Goal: Information Seeking & Learning: Learn about a topic

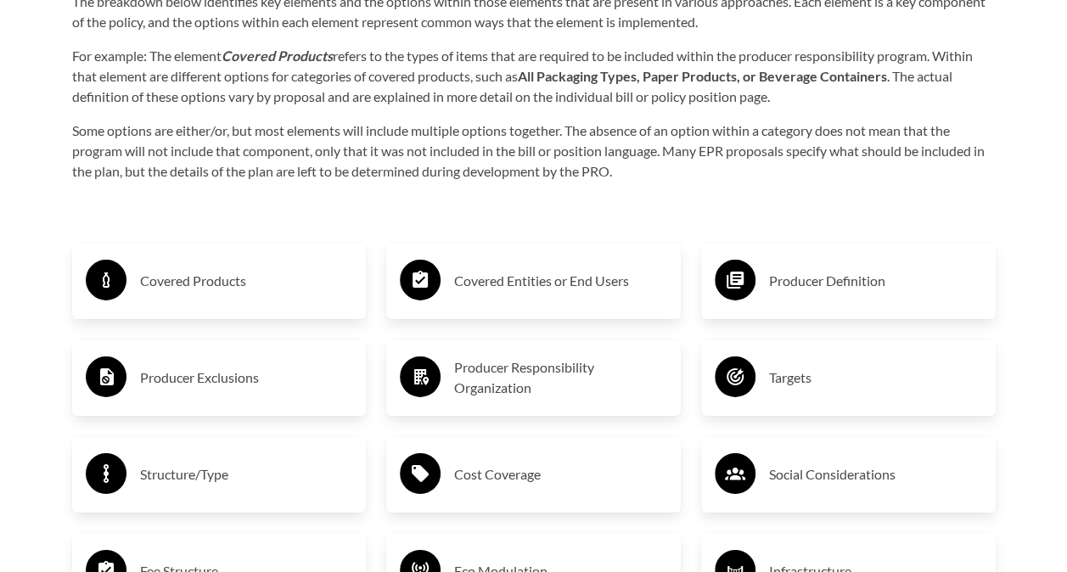
scroll to position [2546, 0]
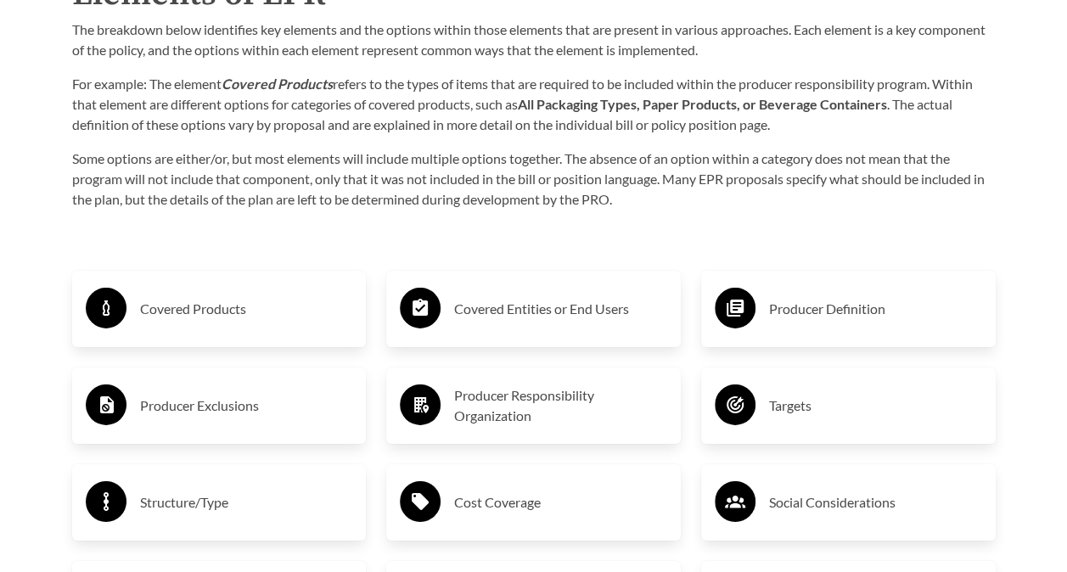
click at [199, 321] on h3 "Covered Products" at bounding box center [246, 308] width 213 height 27
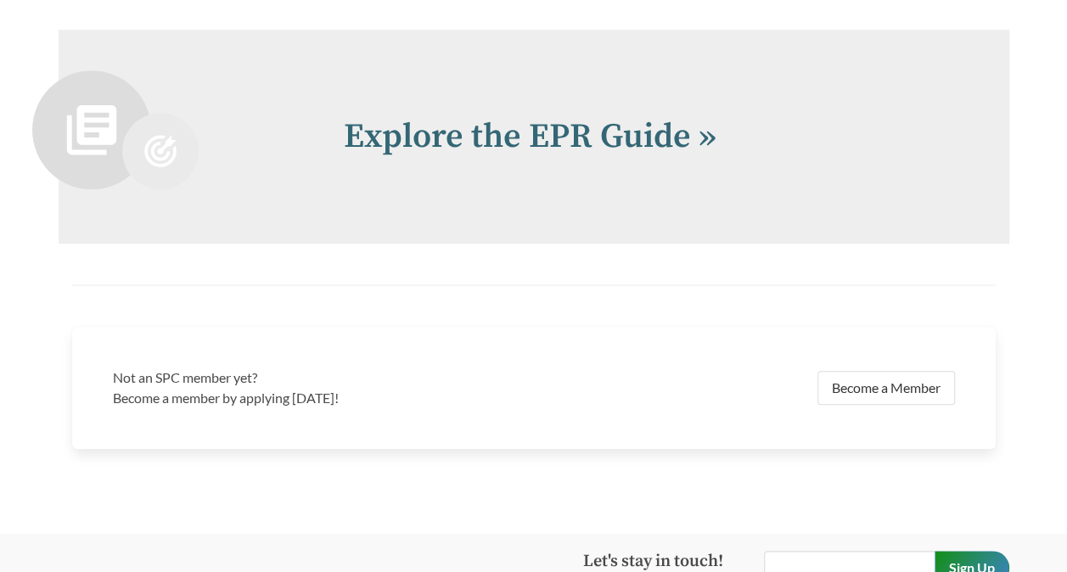
scroll to position [3734, 0]
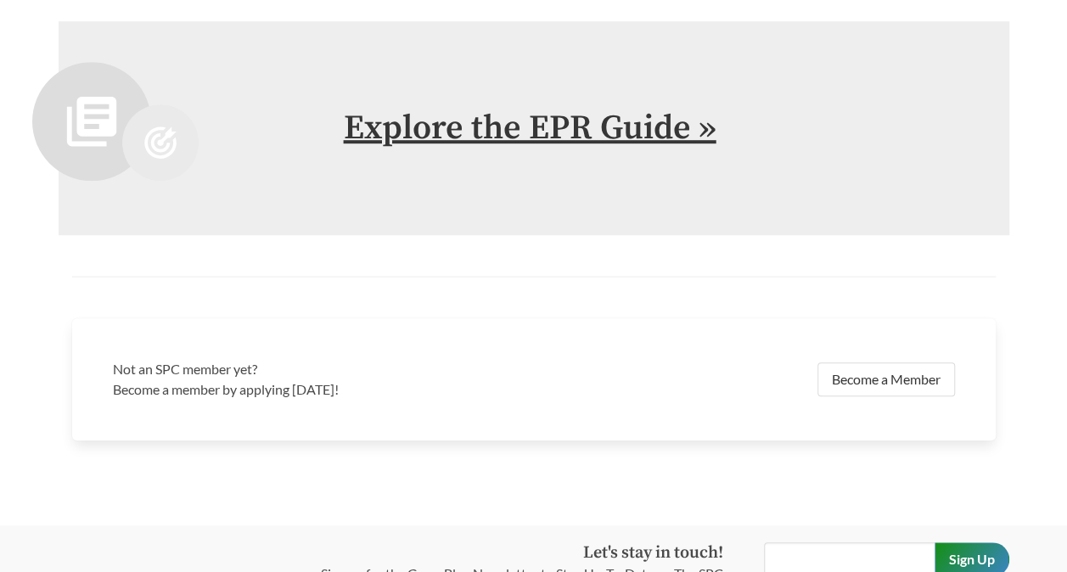
click at [511, 131] on link "Explore the EPR Guide »" at bounding box center [530, 128] width 373 height 42
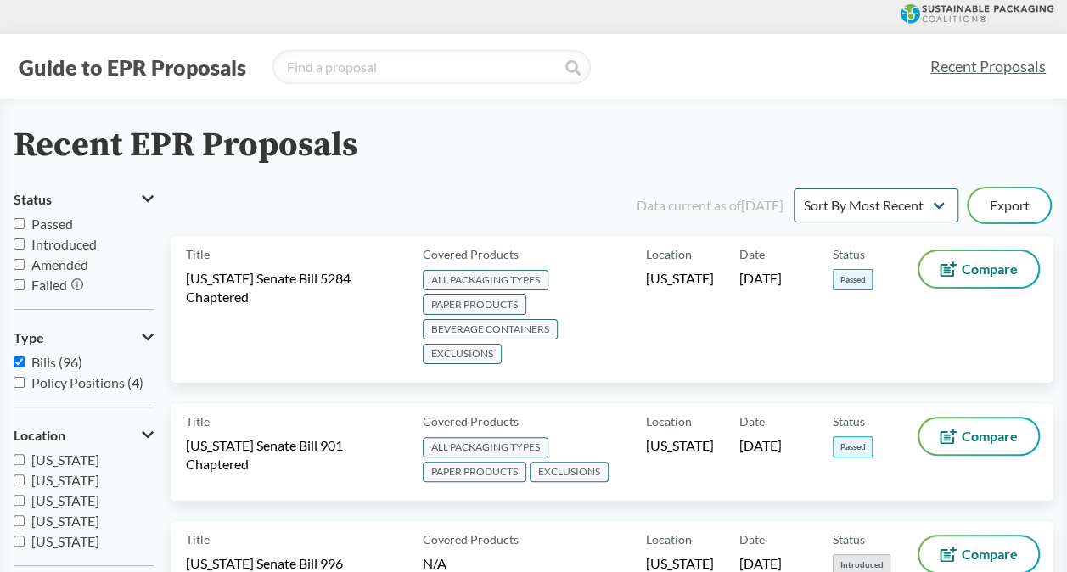
click at [64, 462] on span "[US_STATE]" at bounding box center [65, 459] width 68 height 16
click at [25, 462] on input "[US_STATE]" at bounding box center [19, 459] width 11 height 11
checkbox input "true"
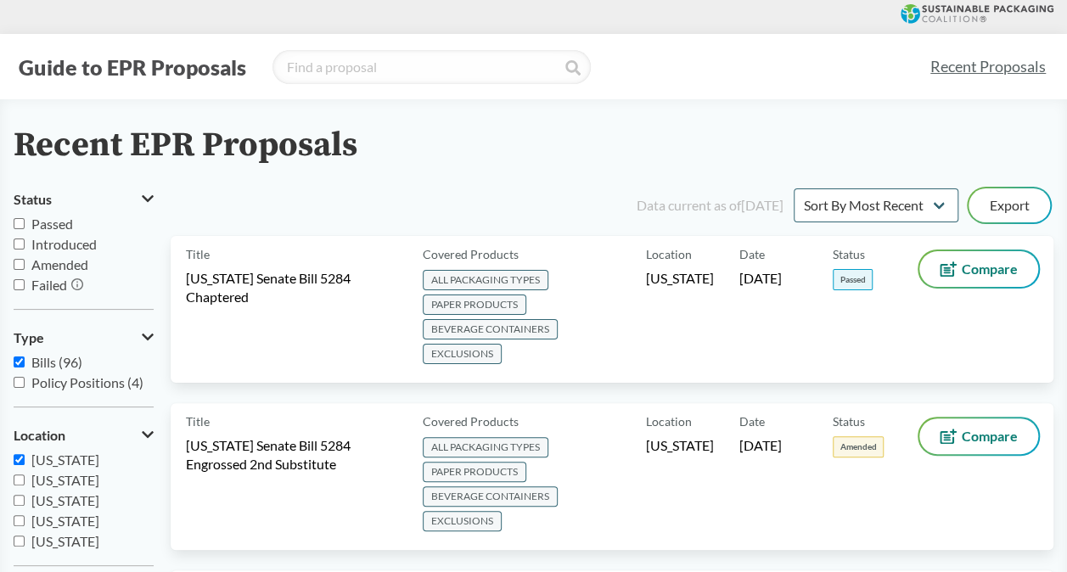
click at [64, 219] on span "Passed" at bounding box center [52, 224] width 42 height 16
click at [25, 219] on input "Passed" at bounding box center [19, 223] width 11 height 11
checkbox input "true"
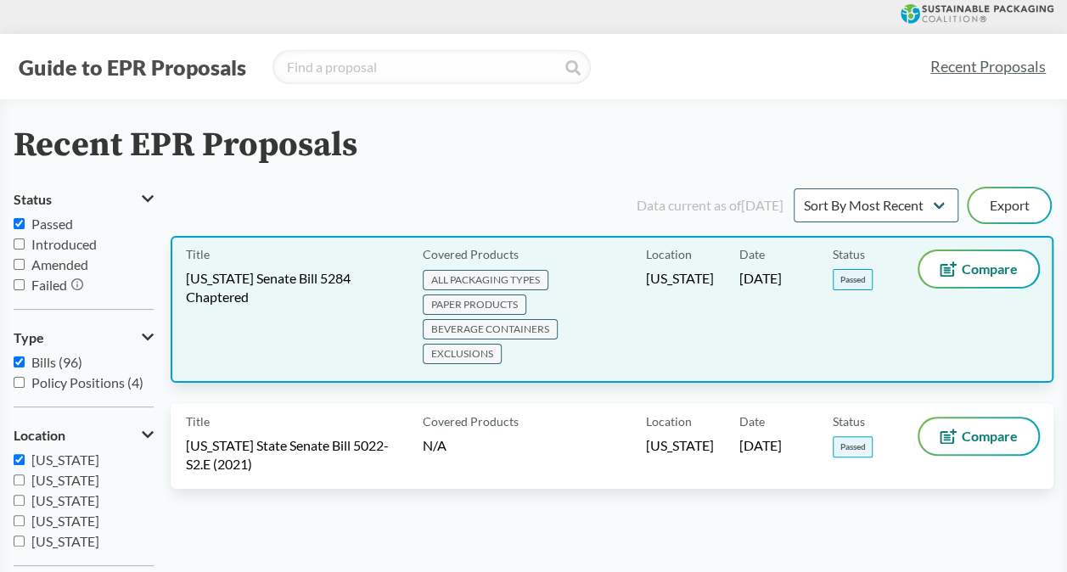
click at [307, 272] on span "[US_STATE] Senate Bill 5284 Chaptered" at bounding box center [294, 287] width 216 height 37
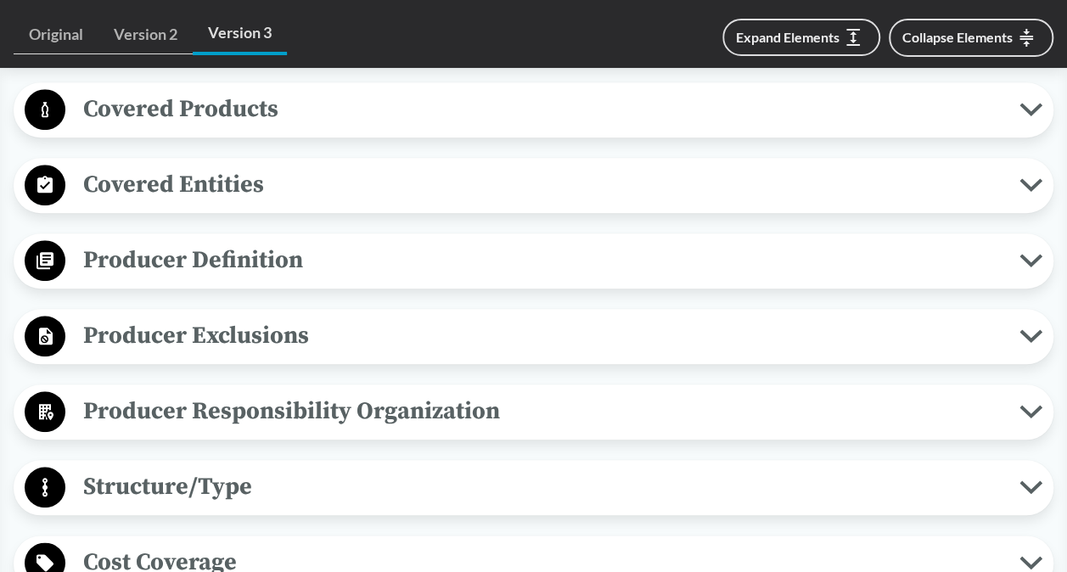
scroll to position [679, 0]
click at [1025, 111] on icon at bounding box center [1030, 109] width 23 height 14
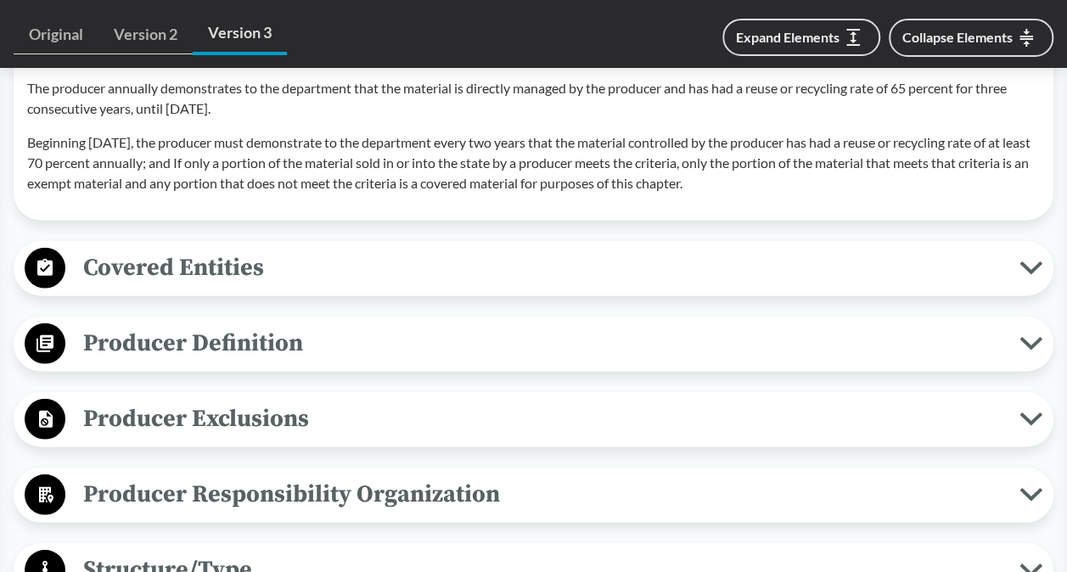
scroll to position [2121, 0]
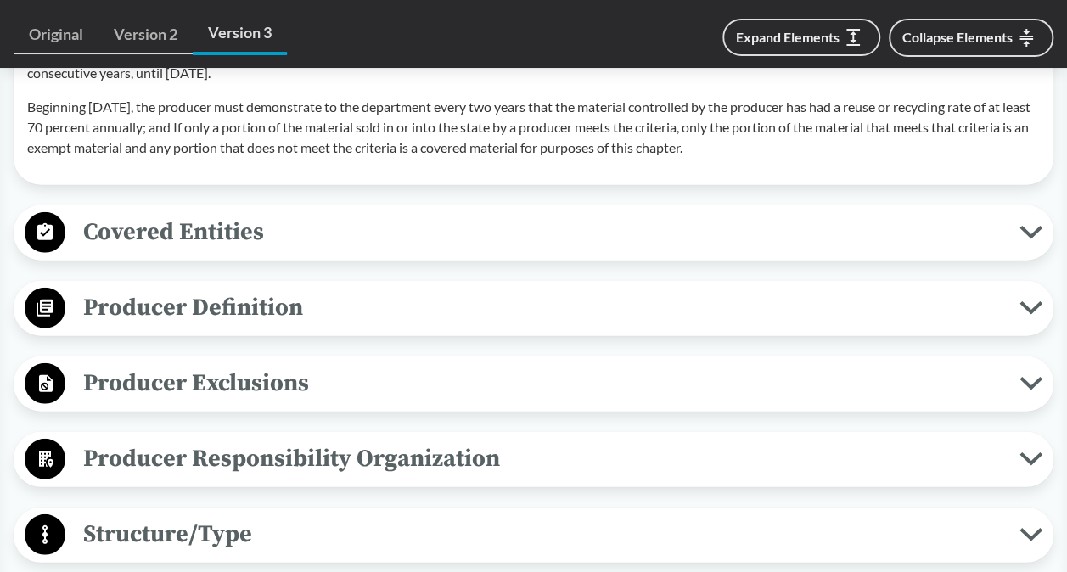
click at [668, 251] on span "Covered Entities" at bounding box center [542, 232] width 954 height 38
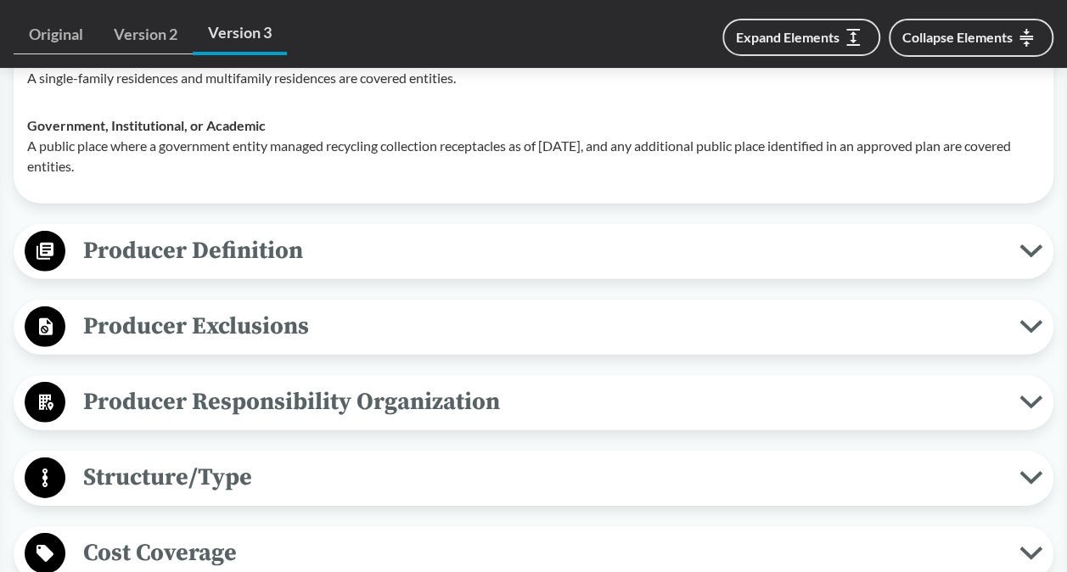
scroll to position [2376, 0]
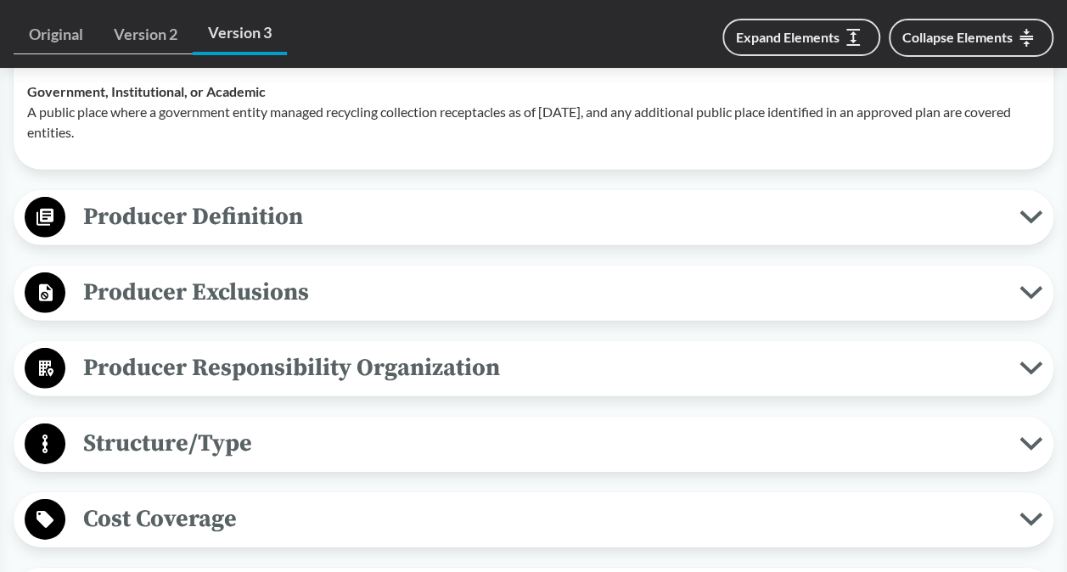
click at [653, 236] on span "Producer Definition" at bounding box center [542, 217] width 954 height 38
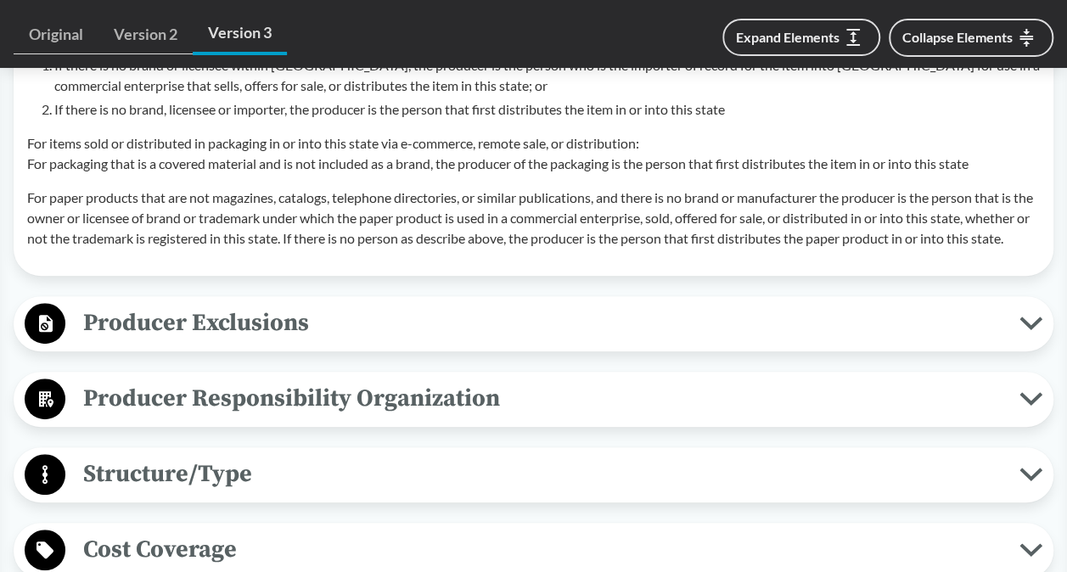
scroll to position [3394, 0]
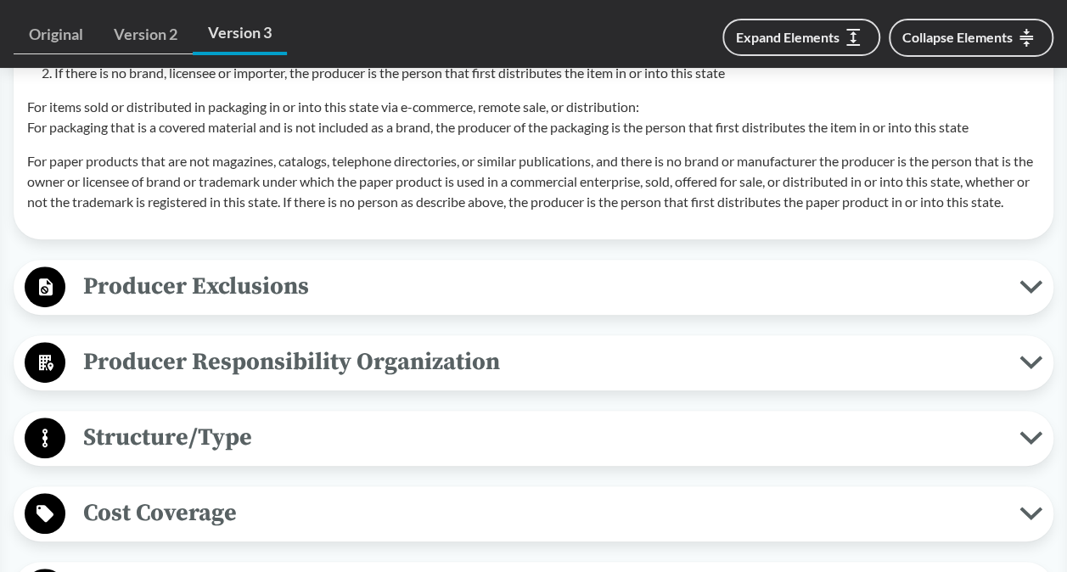
click at [652, 305] on span "Producer Exclusions" at bounding box center [542, 286] width 954 height 38
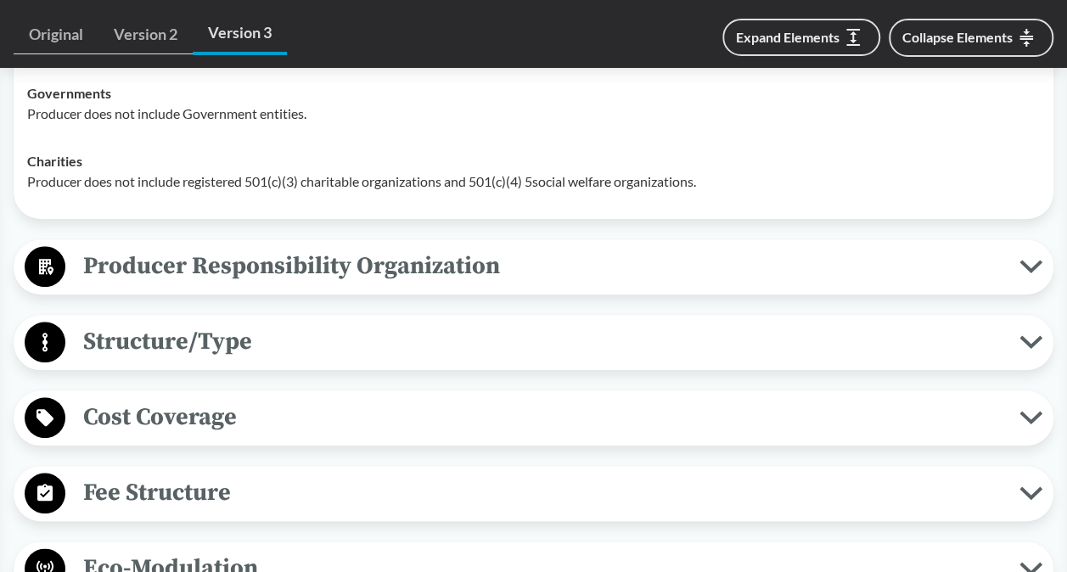
scroll to position [3988, 0]
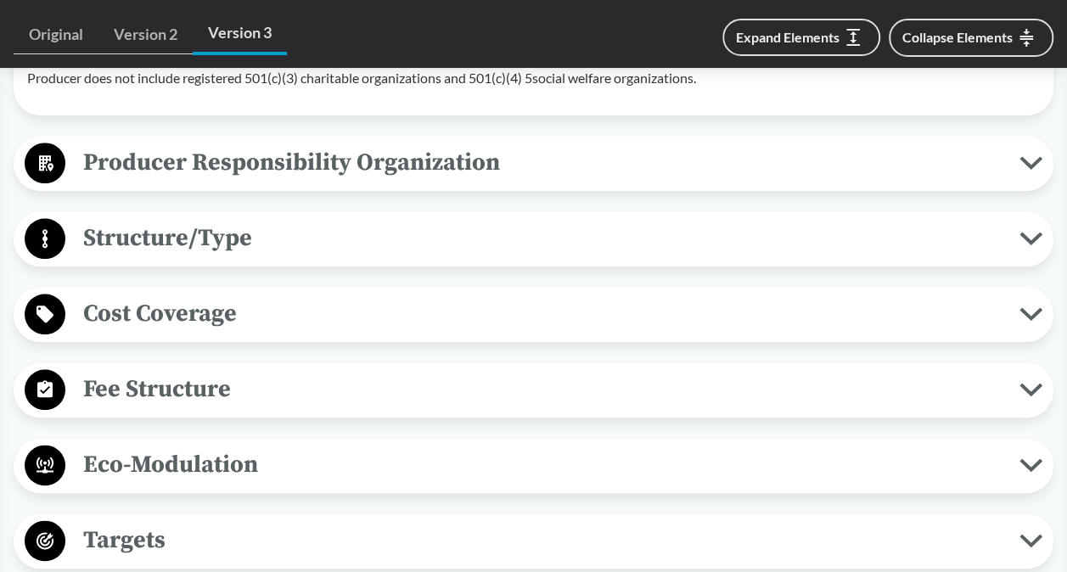
click at [595, 185] on button "Producer Responsibility Organization" at bounding box center [534, 163] width 1028 height 43
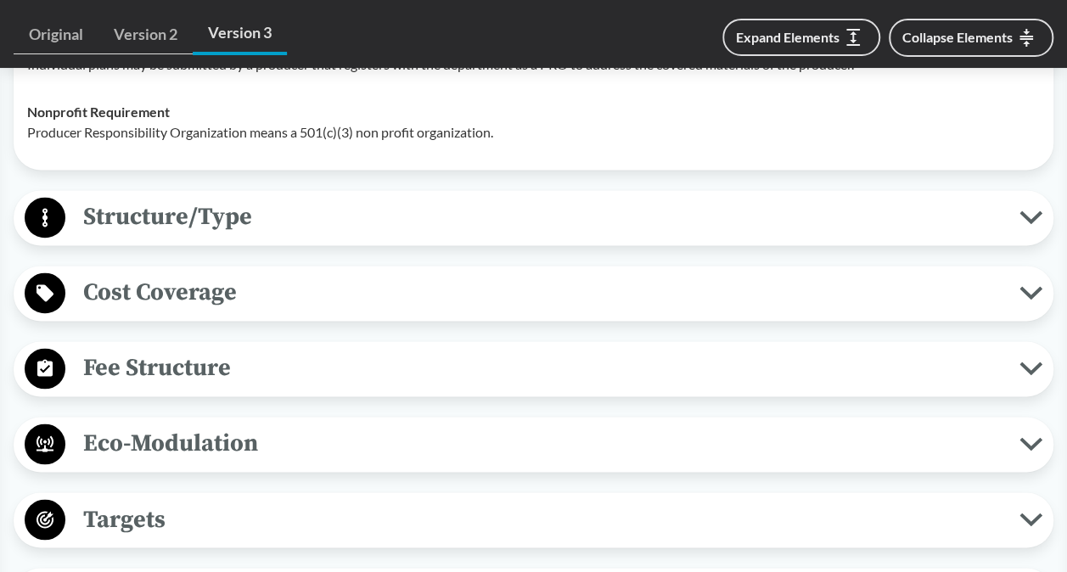
scroll to position [4328, 0]
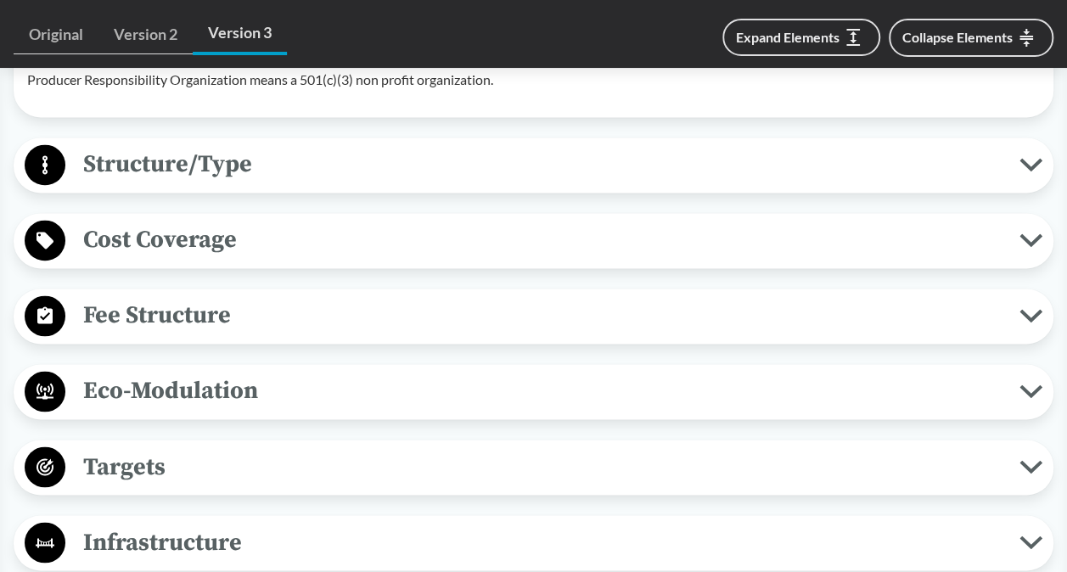
click at [644, 183] on span "Structure/Type" at bounding box center [542, 164] width 954 height 38
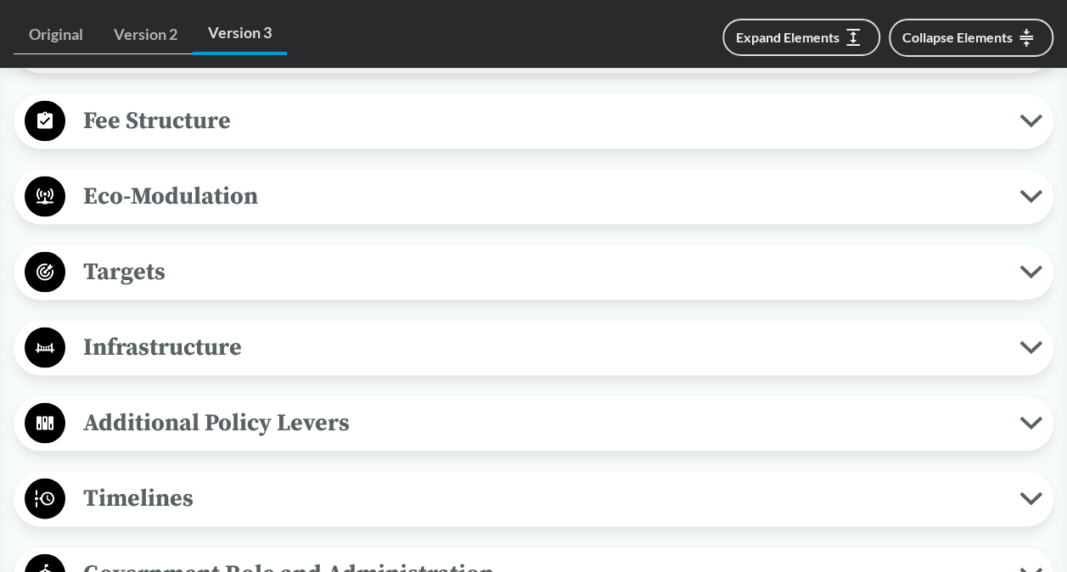
scroll to position [4582, 0]
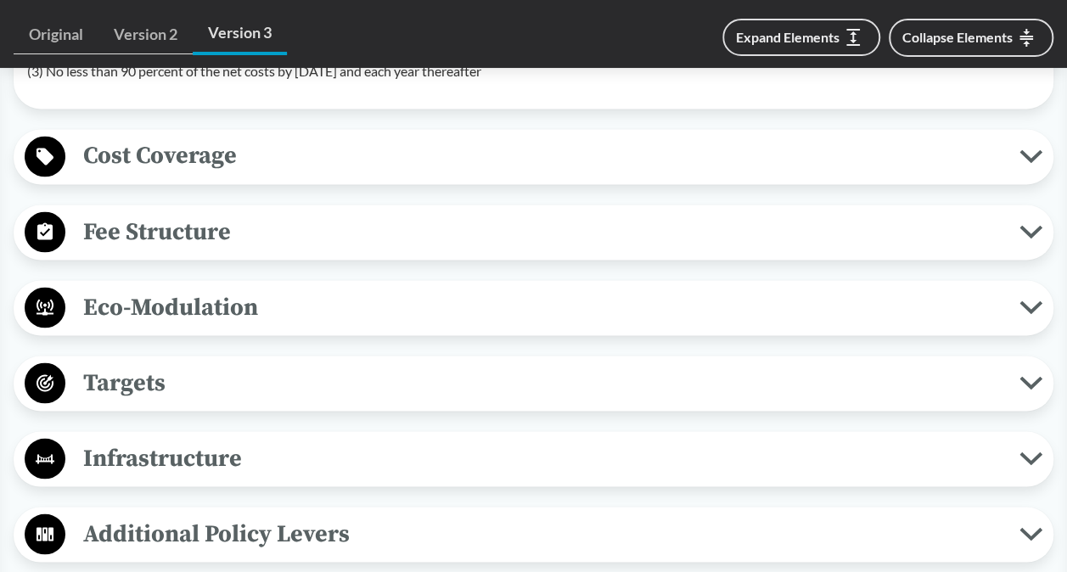
click at [480, 250] on span "Fee Structure" at bounding box center [542, 231] width 954 height 38
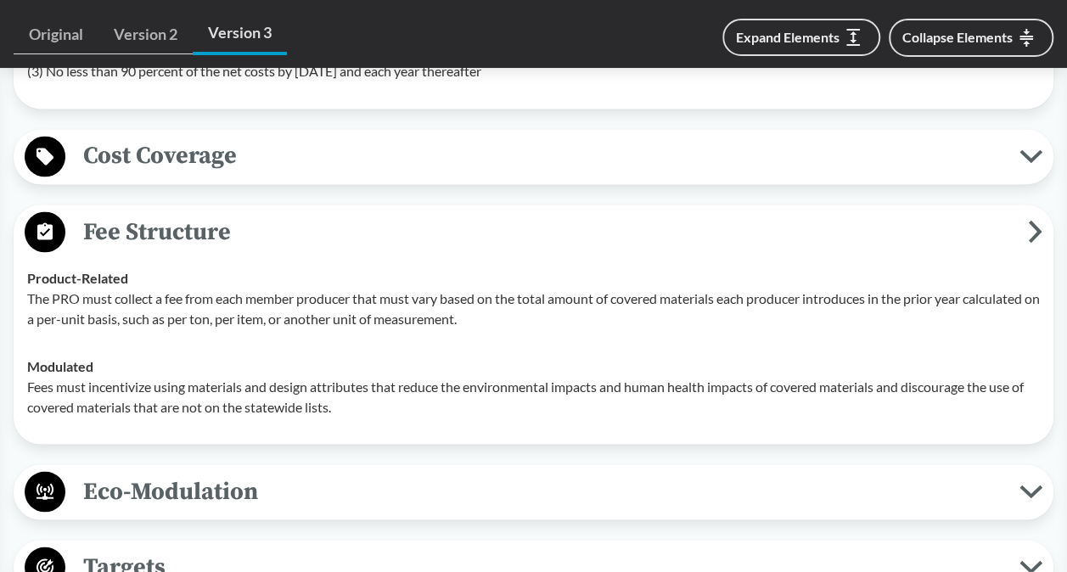
click at [594, 175] on span "Cost Coverage" at bounding box center [542, 156] width 954 height 38
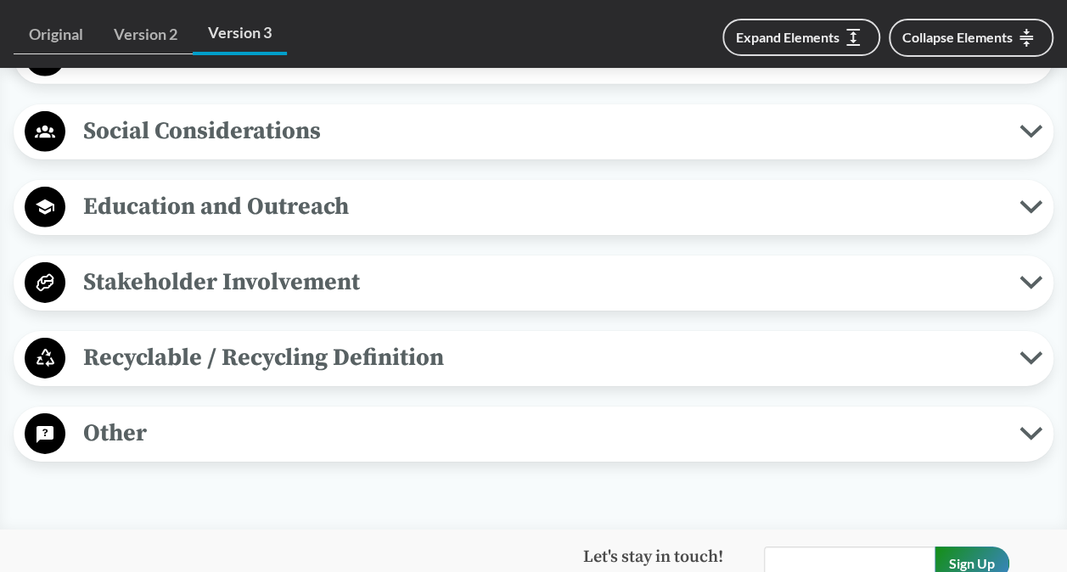
scroll to position [5855, 0]
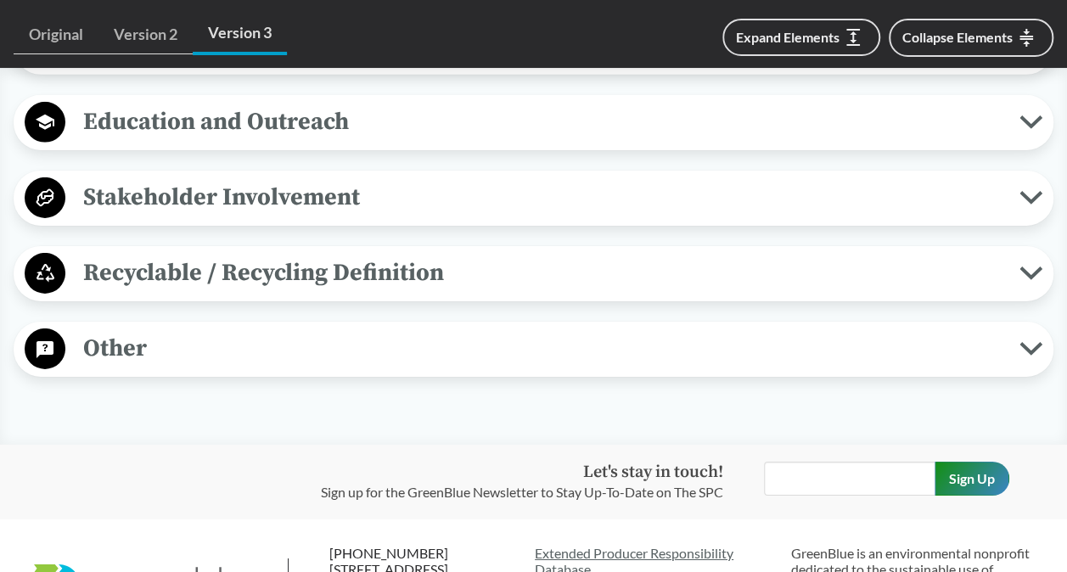
click at [598, 292] on span "Recyclable / Recycling Definition" at bounding box center [542, 273] width 954 height 38
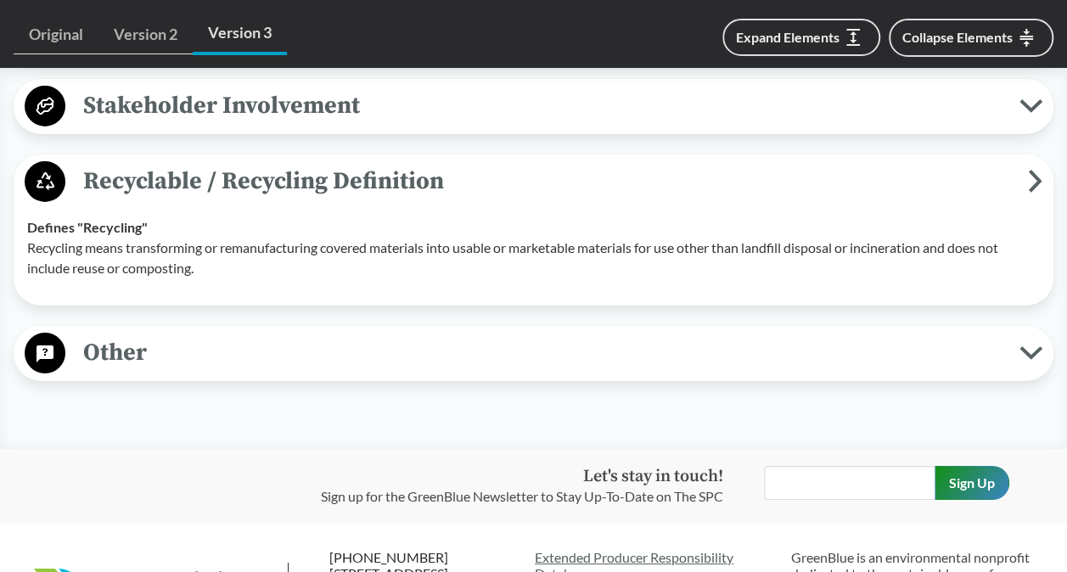
scroll to position [5940, 0]
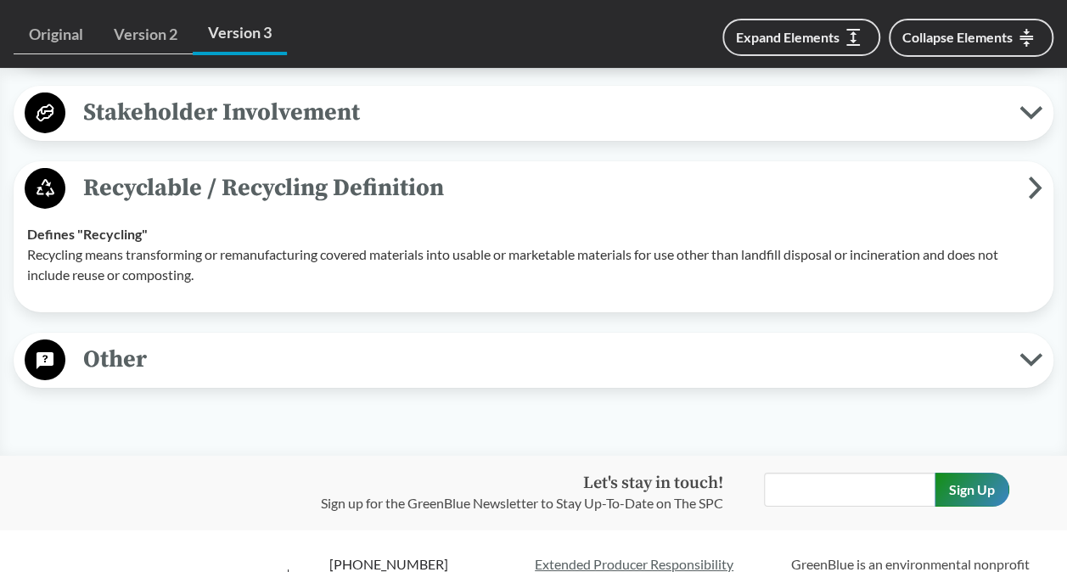
click at [538, 378] on span "Other" at bounding box center [542, 359] width 954 height 38
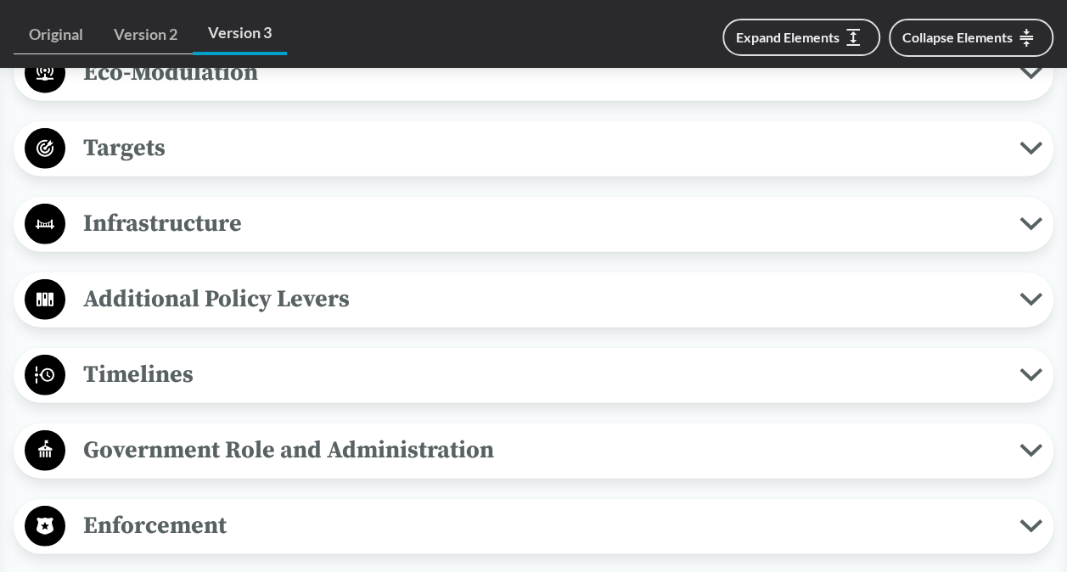
scroll to position [5516, 0]
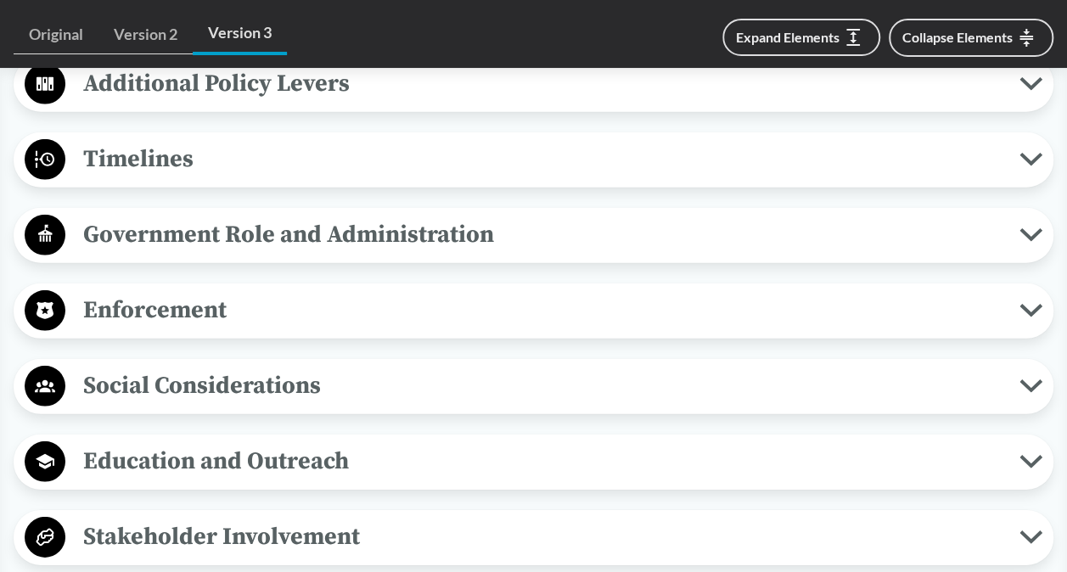
click at [209, 178] on span "Timelines" at bounding box center [542, 159] width 954 height 38
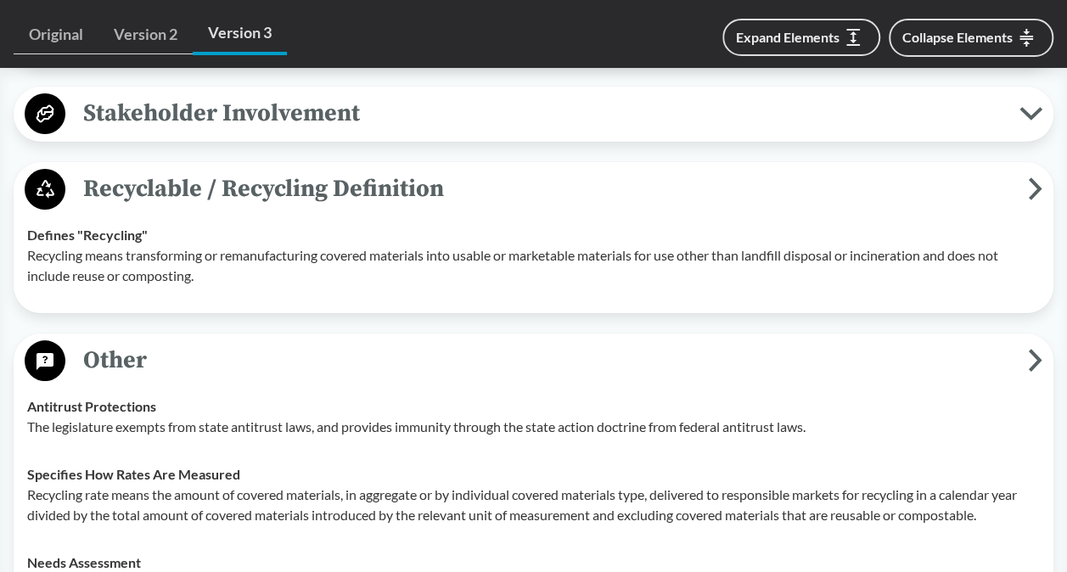
scroll to position [6364, 0]
